Goal: Task Accomplishment & Management: Manage account settings

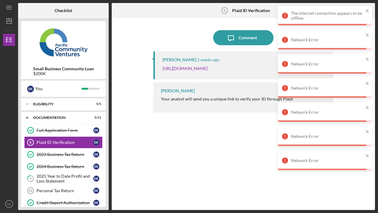
scroll to position [61, 0]
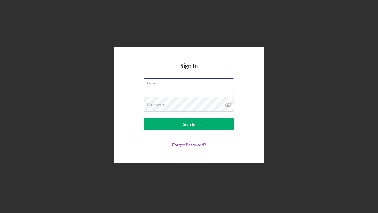
type input "[EMAIL_ADDRESS][DOMAIN_NAME]"
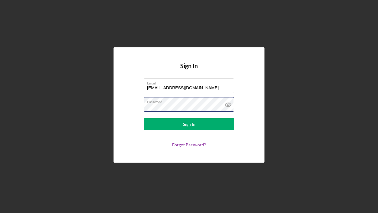
click at [189, 124] on button "Sign In" at bounding box center [189, 124] width 91 height 12
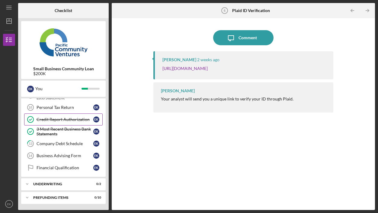
scroll to position [83, 0]
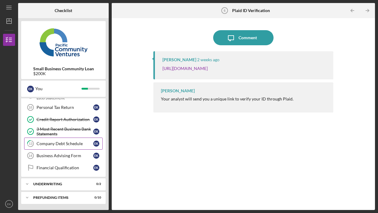
click at [72, 147] on link "13 Company Debt Schedule E K" at bounding box center [63, 144] width 79 height 12
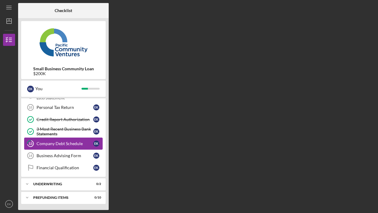
scroll to position [61, 0]
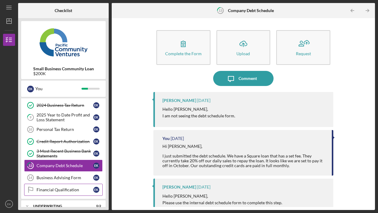
click at [63, 184] on link "Financial Qualification Financial Qualification E K" at bounding box center [63, 190] width 79 height 12
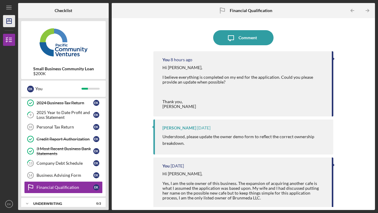
scroll to position [61, 0]
